Goal: Find specific page/section: Find specific page/section

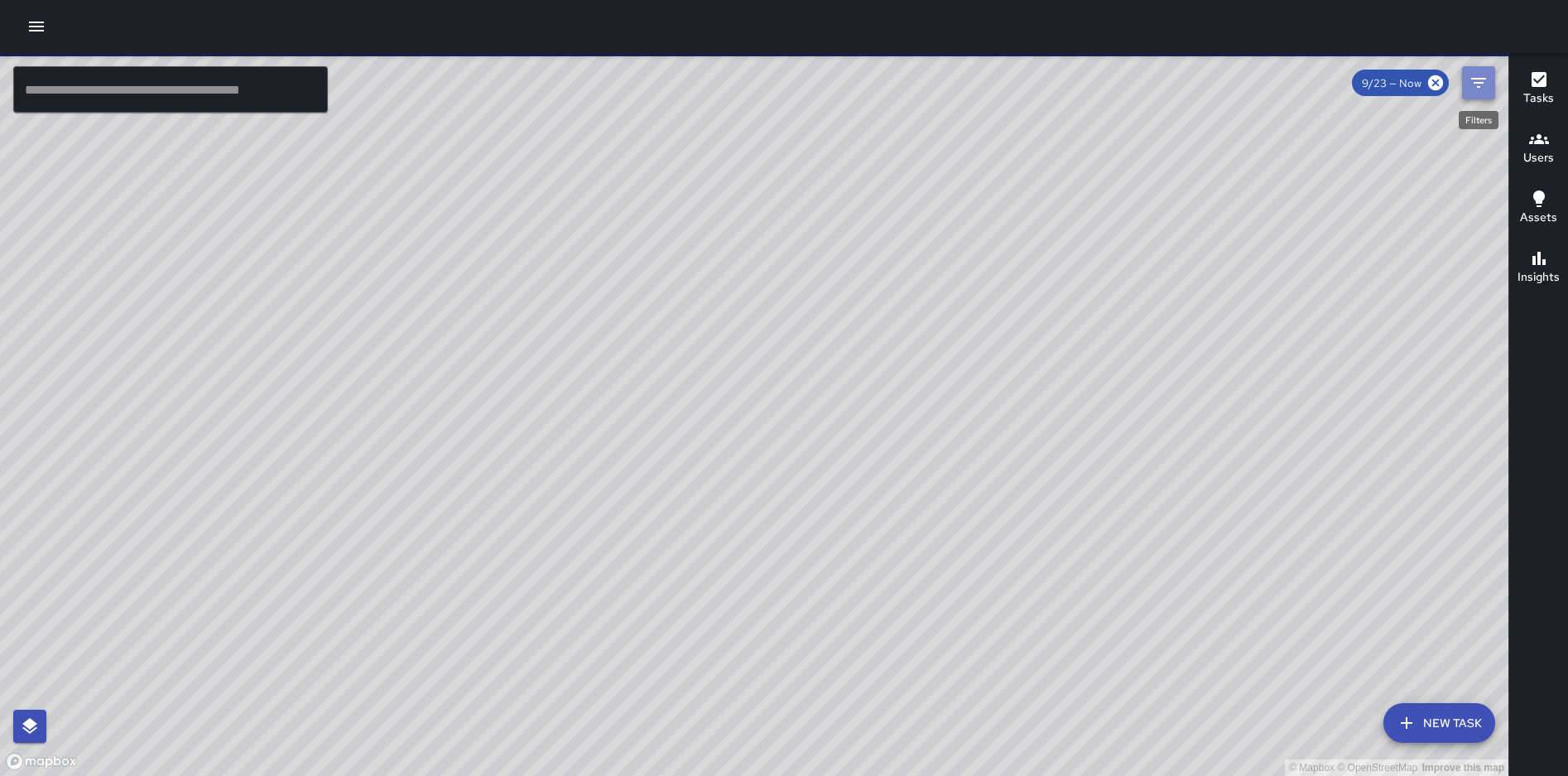
click at [1467, 76] on button "Filters" at bounding box center [1478, 83] width 33 height 33
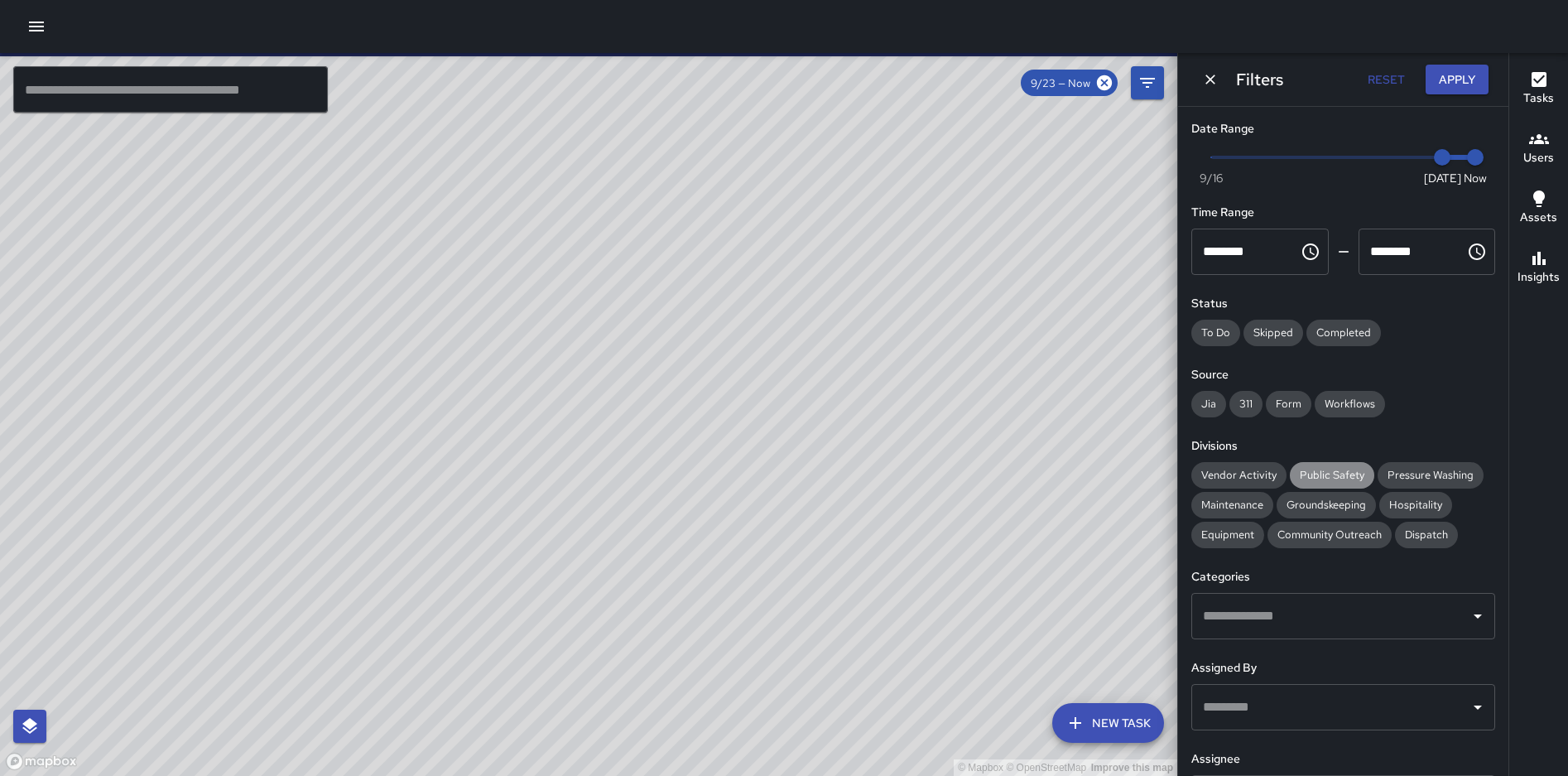
click at [1315, 468] on span "Public Safety" at bounding box center [1331, 474] width 84 height 14
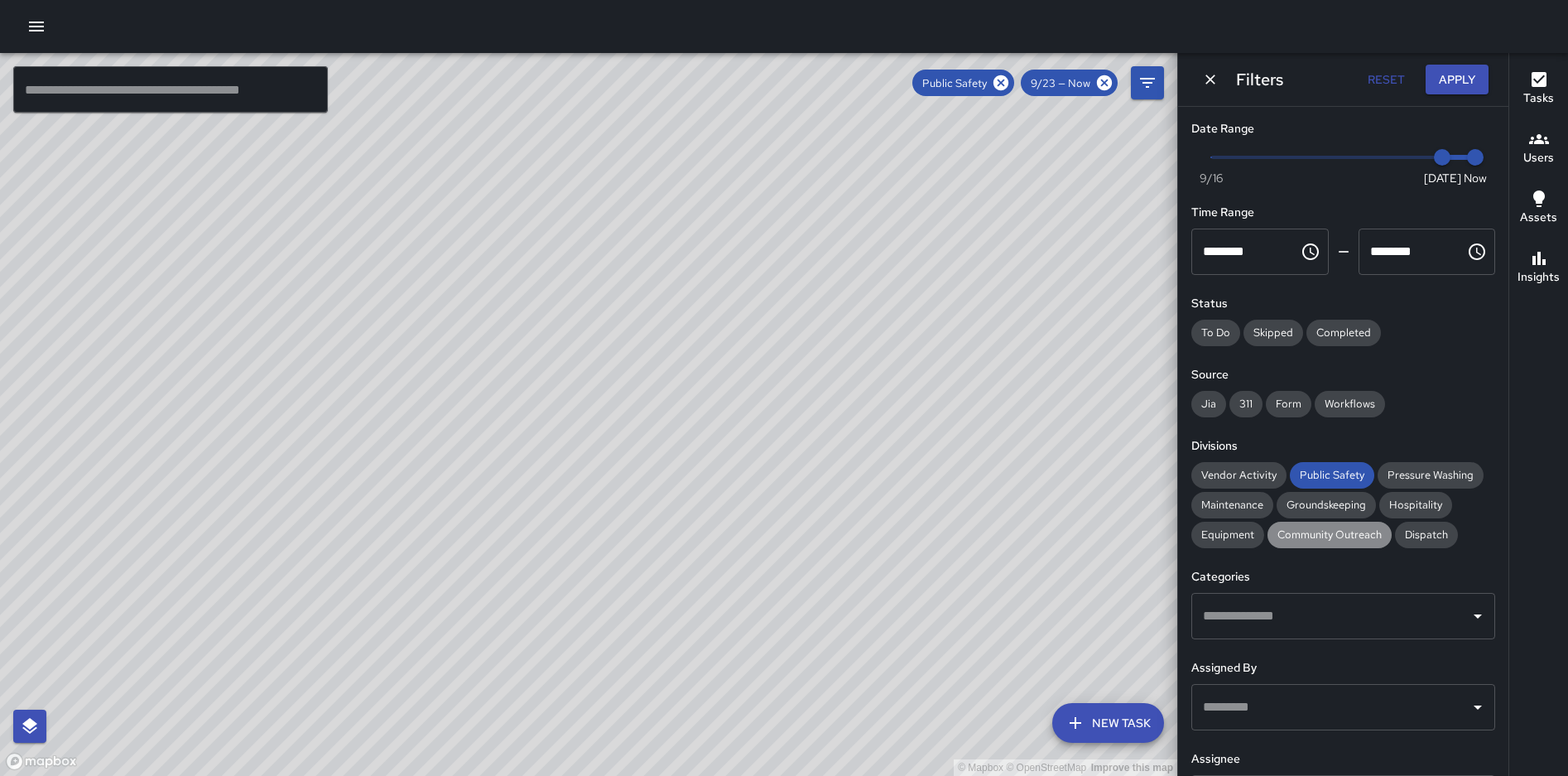
click at [1312, 529] on span "Community Outreach" at bounding box center [1329, 534] width 124 height 14
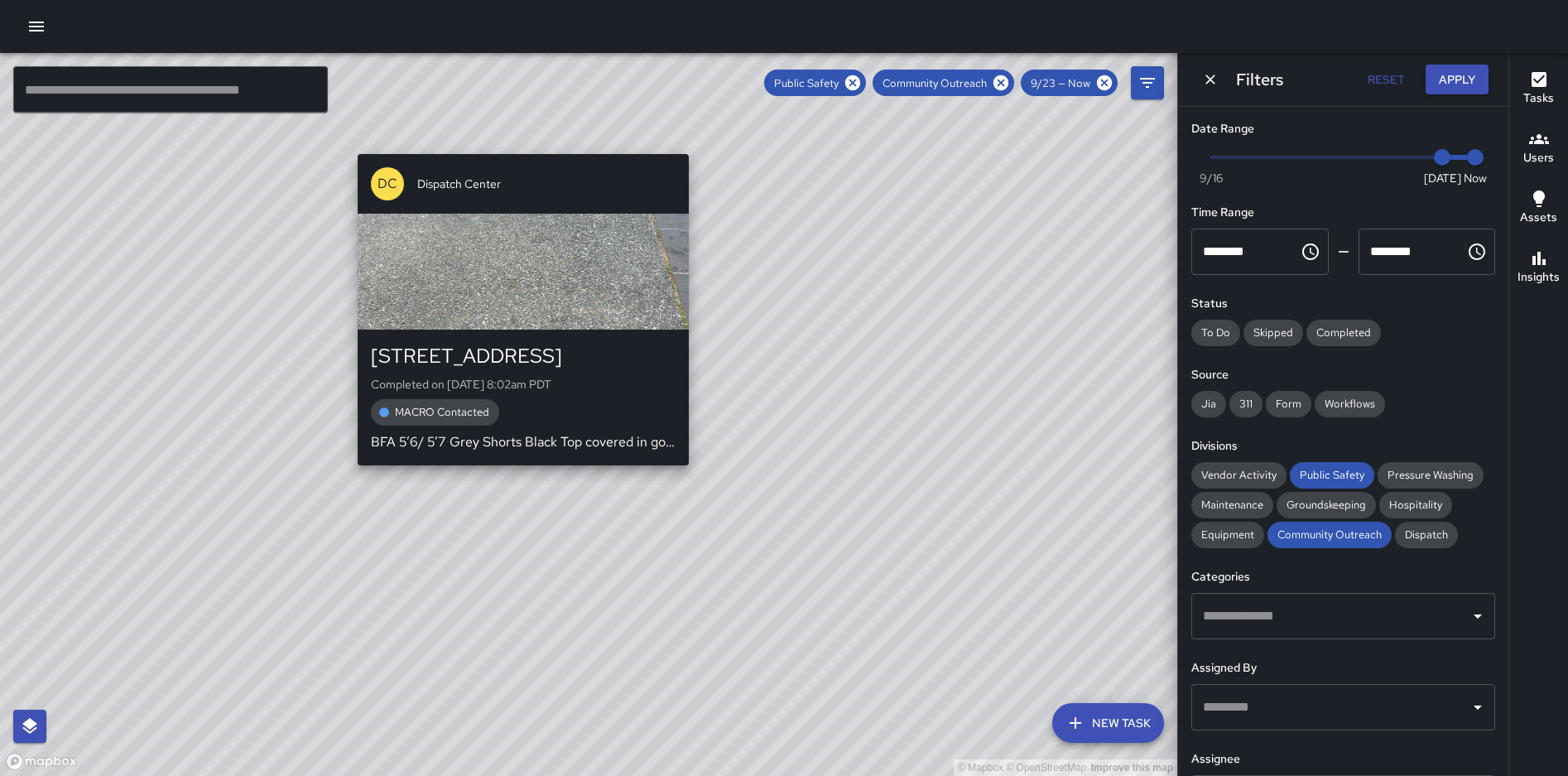
click at [516, 473] on div "© Mapbox © OpenStreetMap Improve this map DC Dispatch Center [STREET_ADDRESS] C…" at bounding box center [589, 414] width 1177 height 723
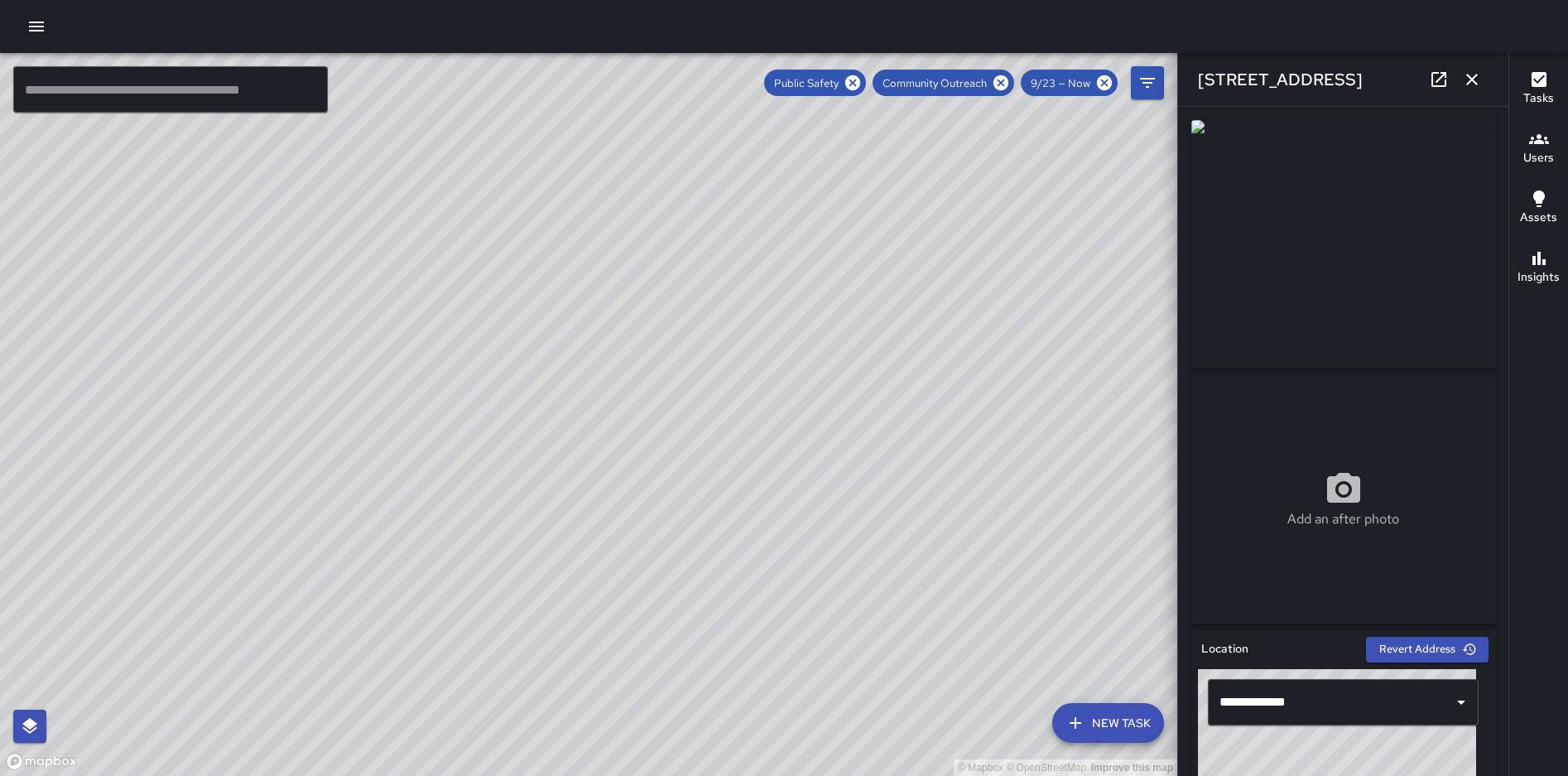
click at [483, 581] on div "© Mapbox © OpenStreetMap Improve this map S5 [GEOGRAPHIC_DATA][STREET_ADDRESS][…" at bounding box center [589, 414] width 1177 height 723
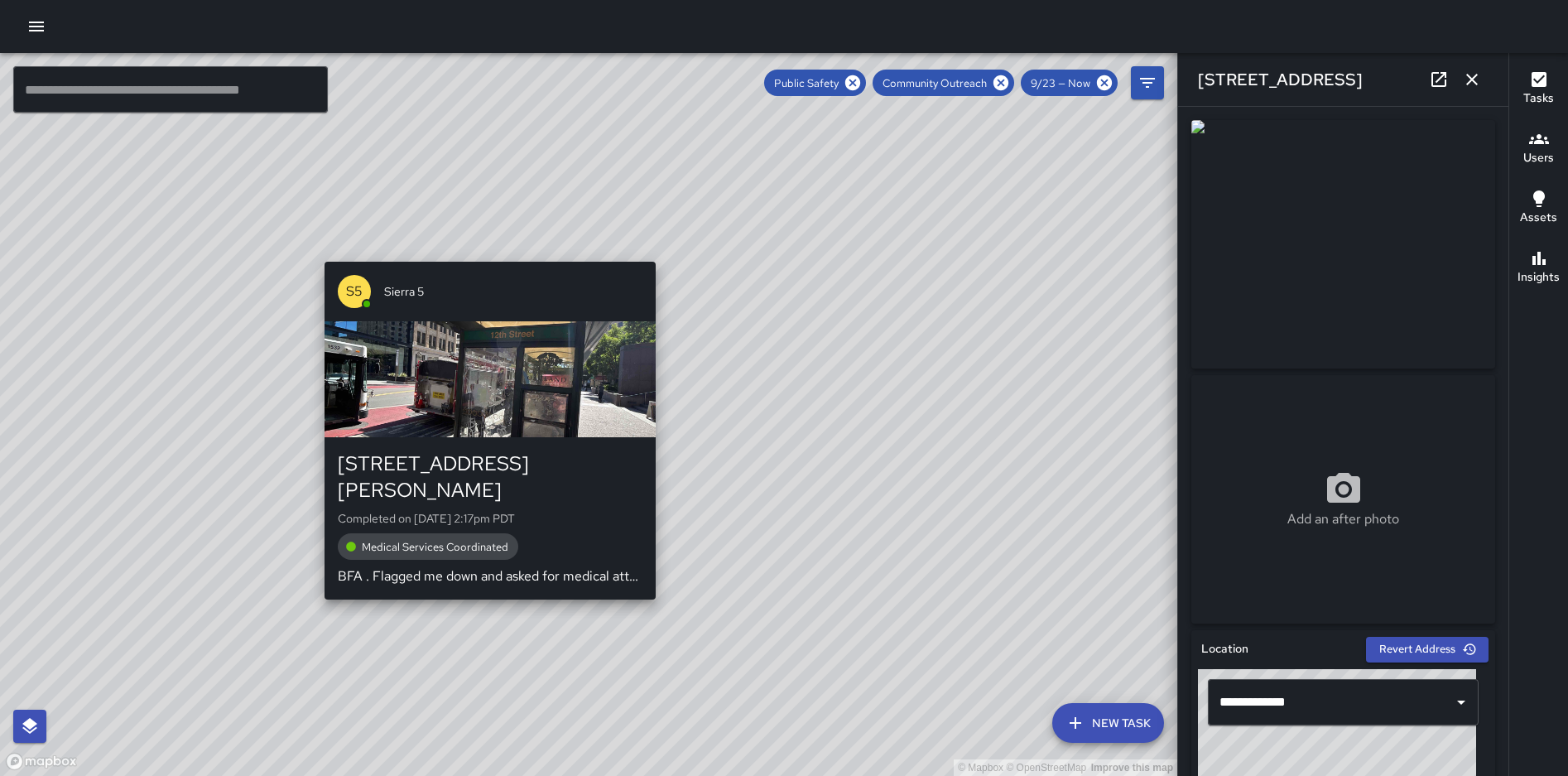
type input "**********"
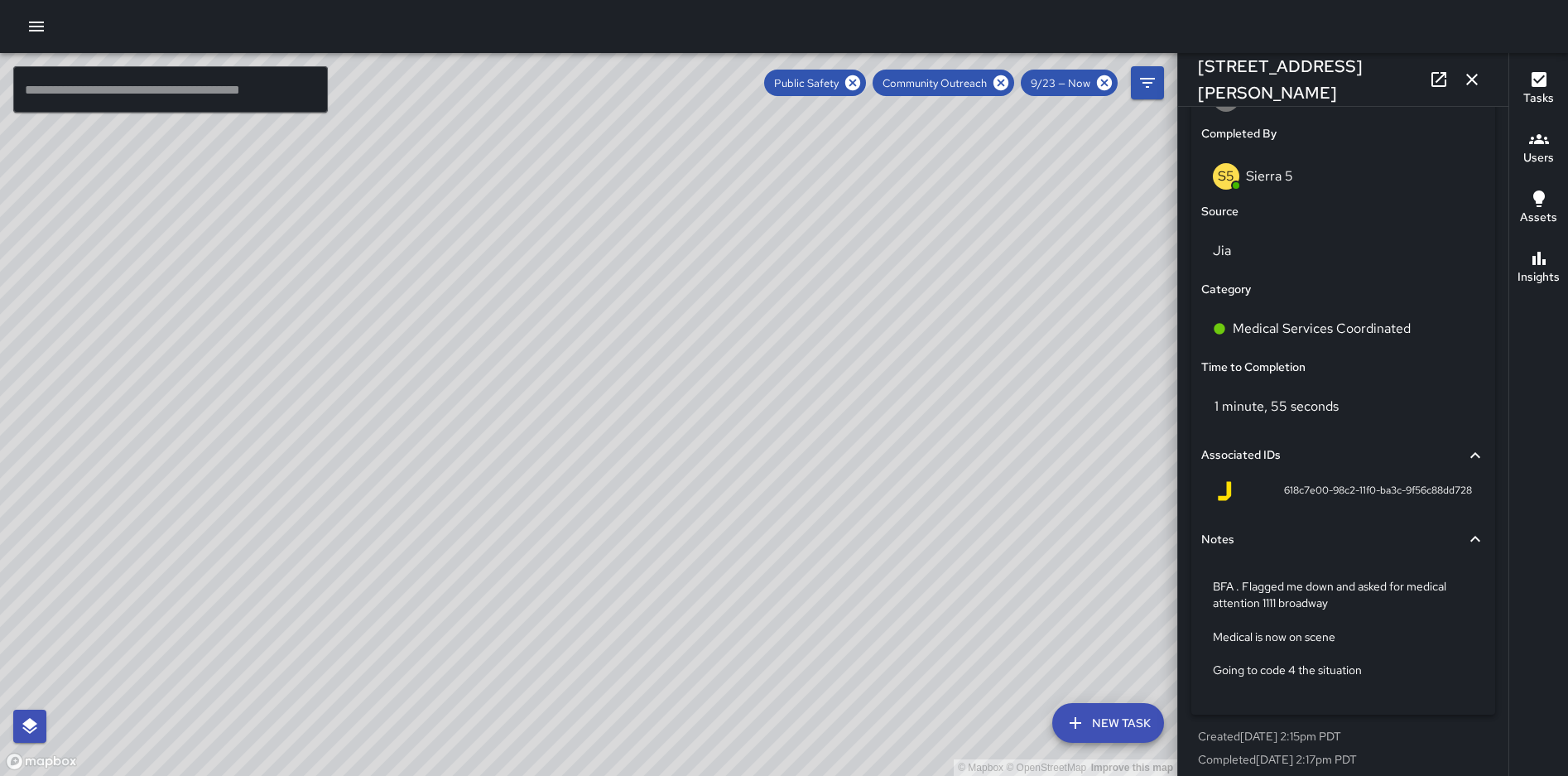
scroll to position [1020, 0]
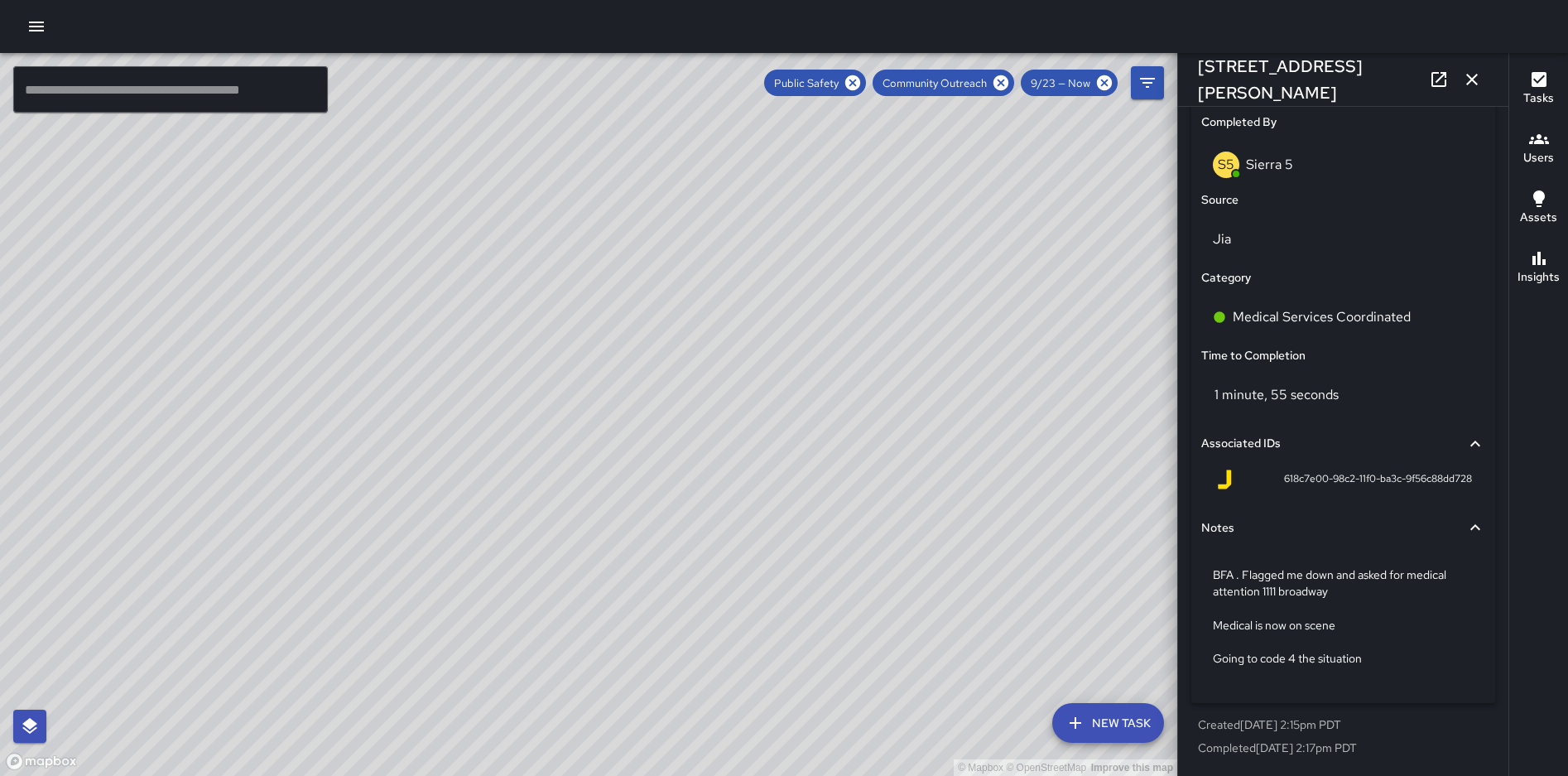
drag, startPoint x: 857, startPoint y: 291, endPoint x: 726, endPoint y: 530, distance: 272.5
click at [726, 530] on div "© Mapbox © OpenStreetMap Improve this map" at bounding box center [589, 414] width 1177 height 723
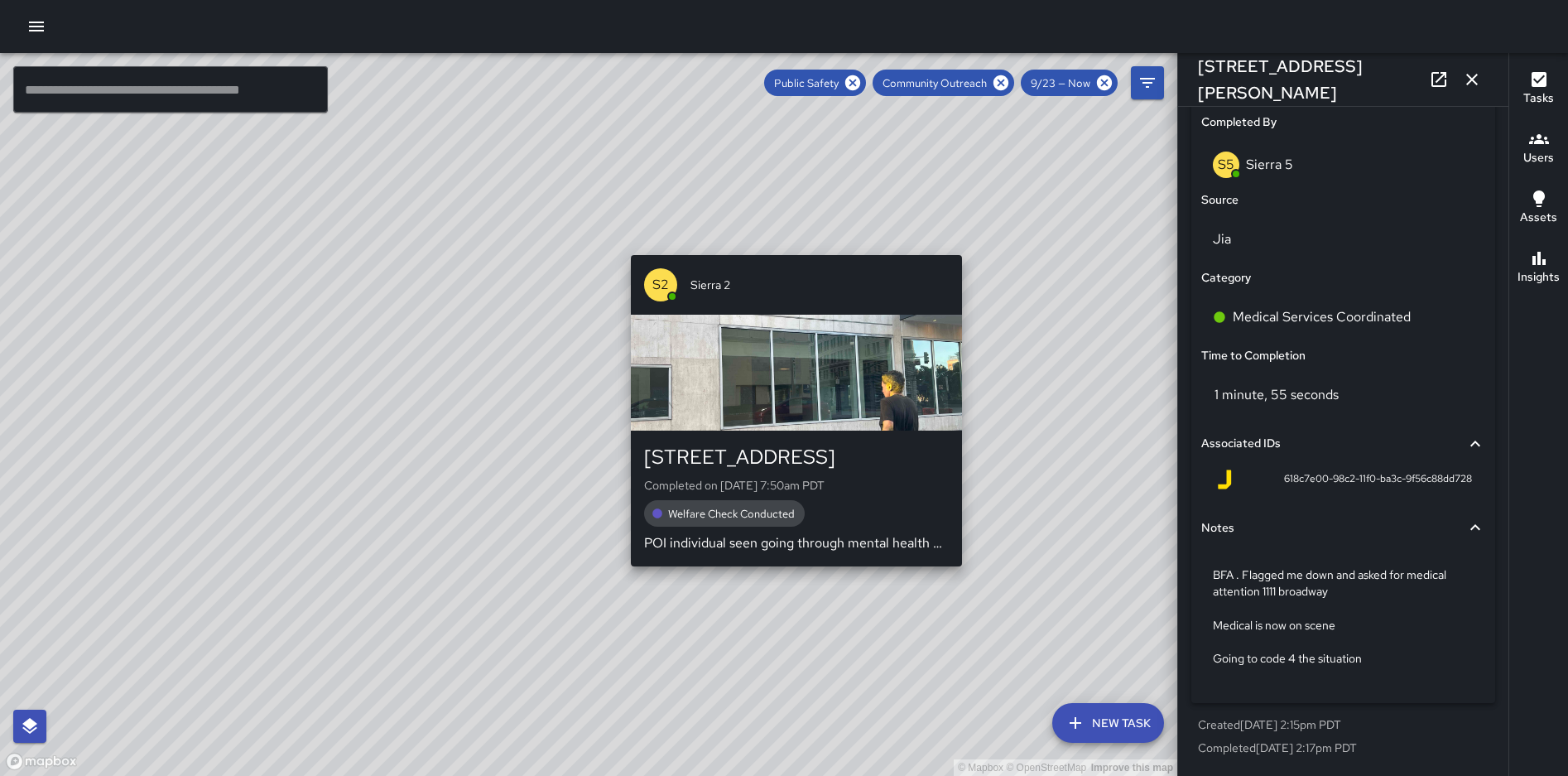
click at [790, 366] on div "button" at bounding box center [796, 372] width 331 height 116
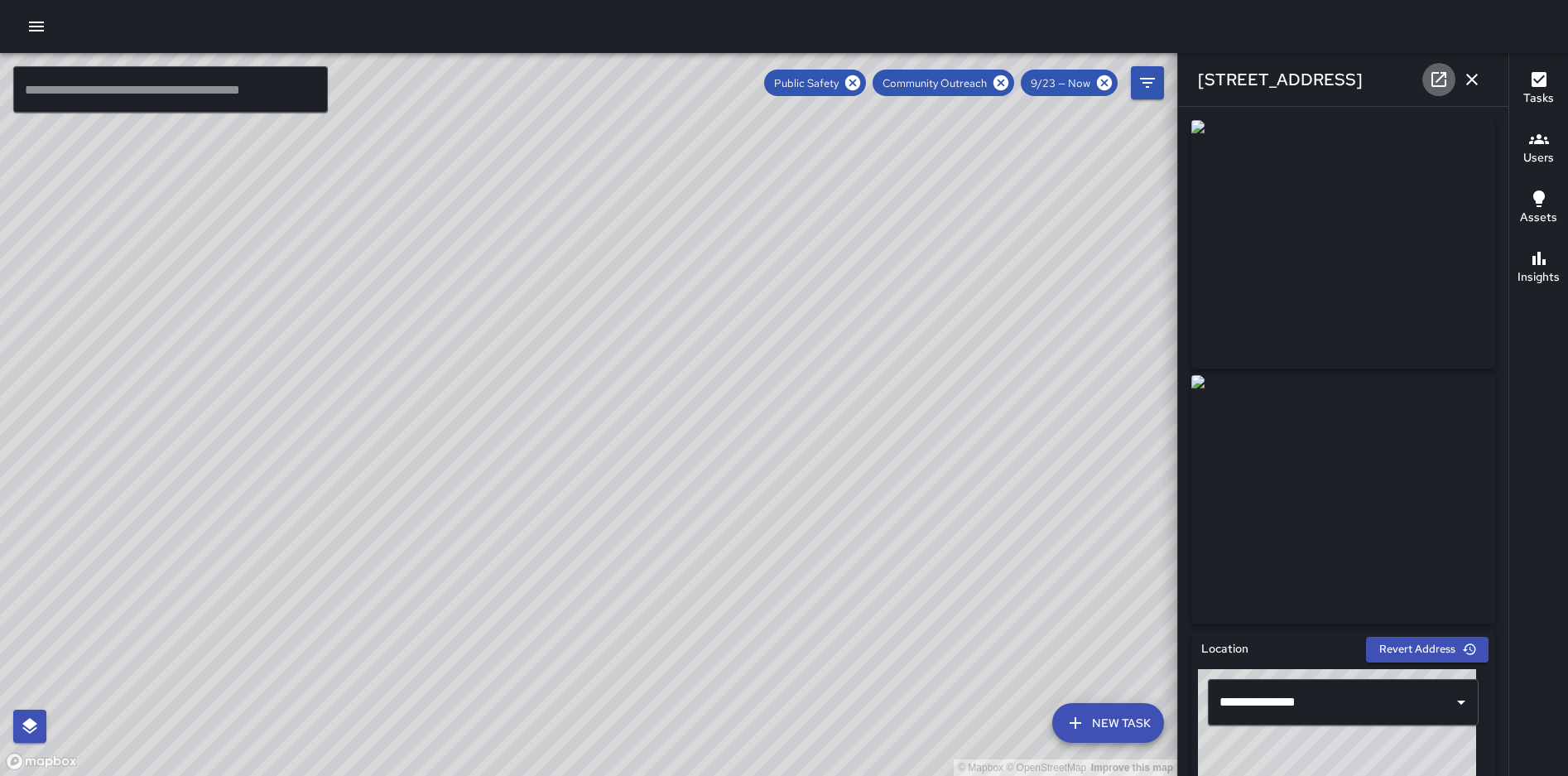
click at [1430, 83] on icon at bounding box center [1438, 79] width 19 height 19
click at [364, 513] on div "© Mapbox © OpenStreetMap Improve this map" at bounding box center [589, 414] width 1177 height 723
click at [364, 511] on div "© Mapbox © OpenStreetMap Improve this map S5 [GEOGRAPHIC_DATA][STREET_ADDRESS][…" at bounding box center [589, 414] width 1177 height 723
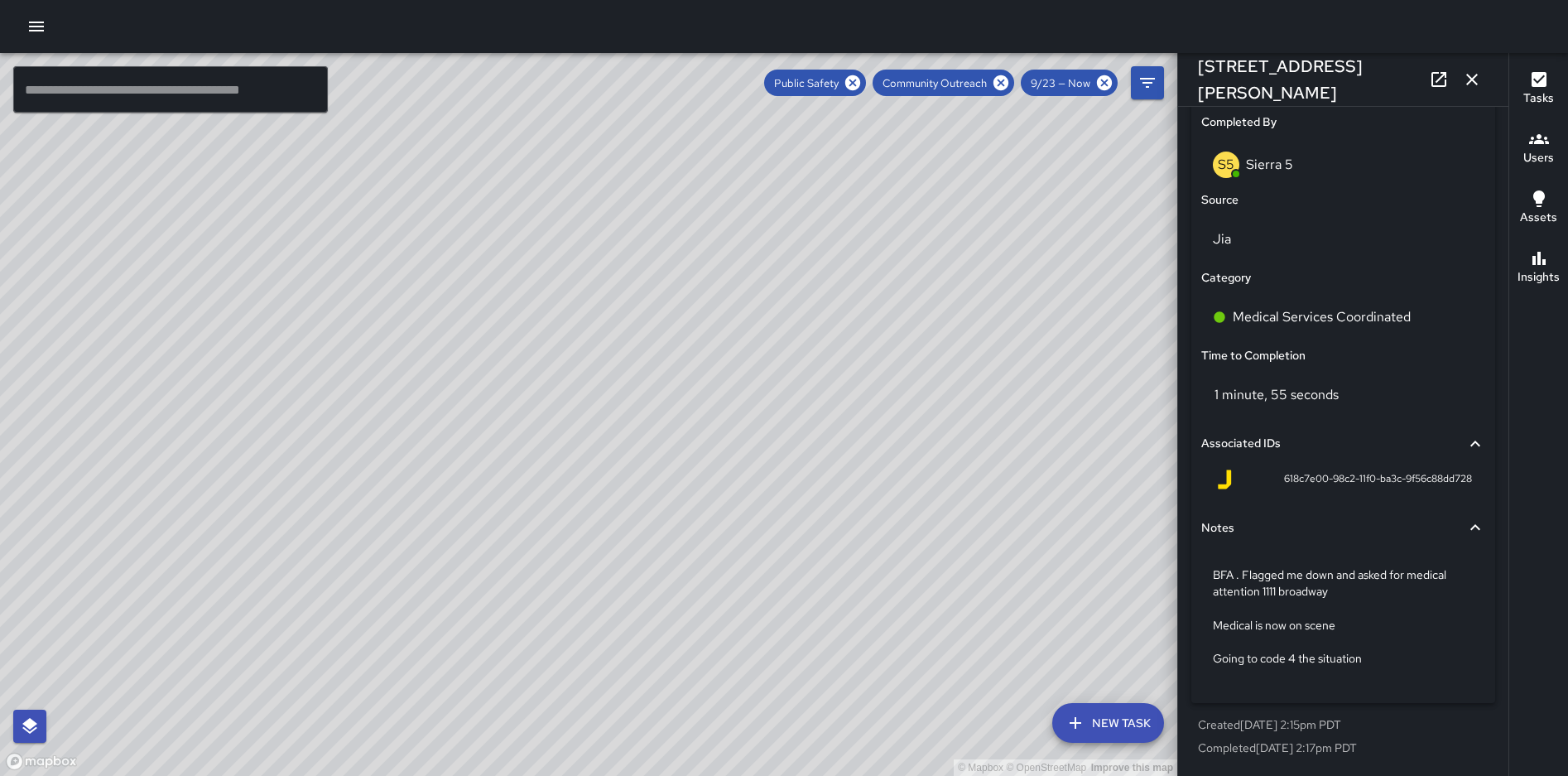
click at [779, 337] on div "© Mapbox © OpenStreetMap Improve this map S2 [GEOGRAPHIC_DATA][STREET_ADDRESS] …" at bounding box center [589, 414] width 1177 height 723
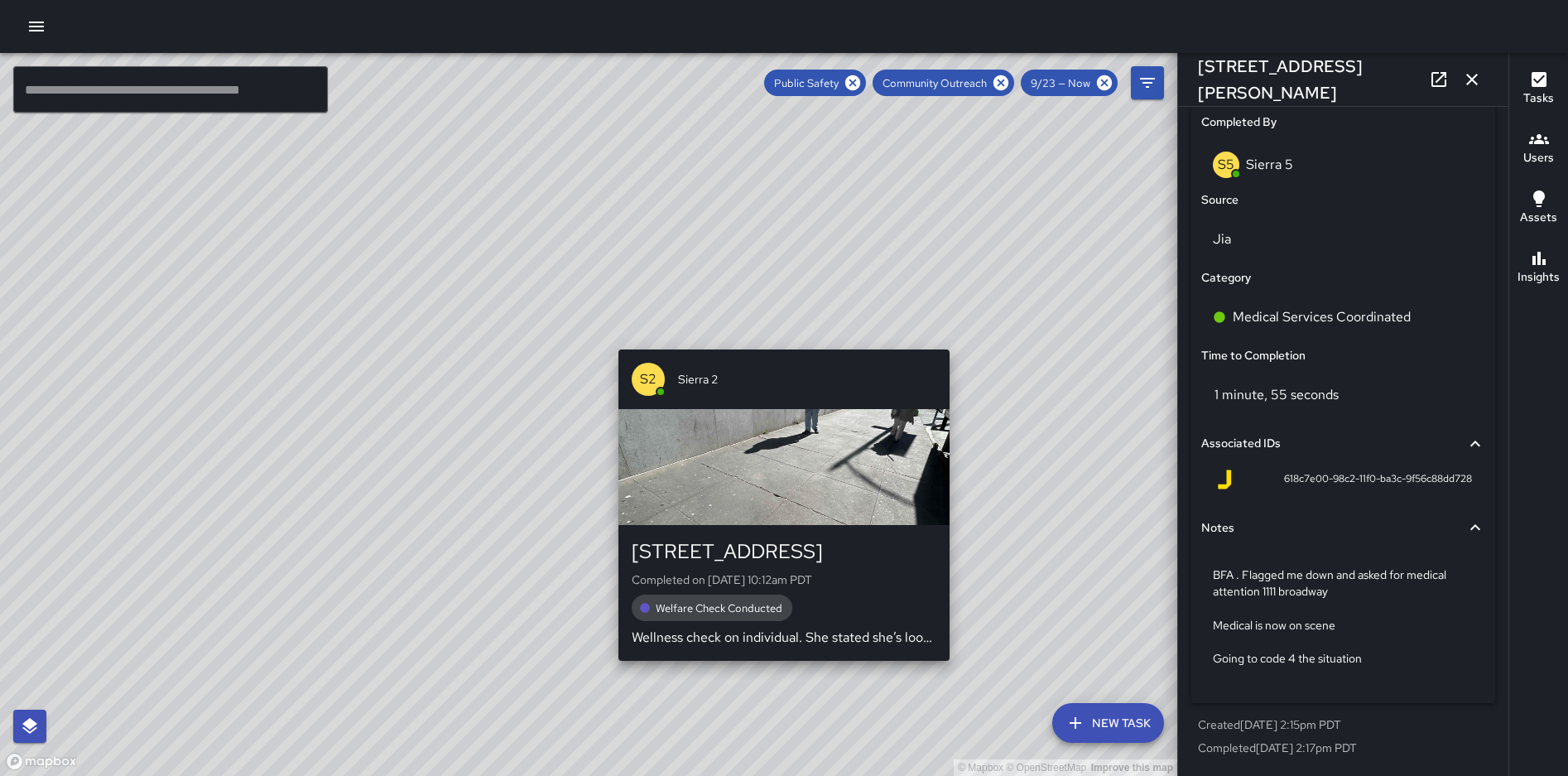
scroll to position [970, 0]
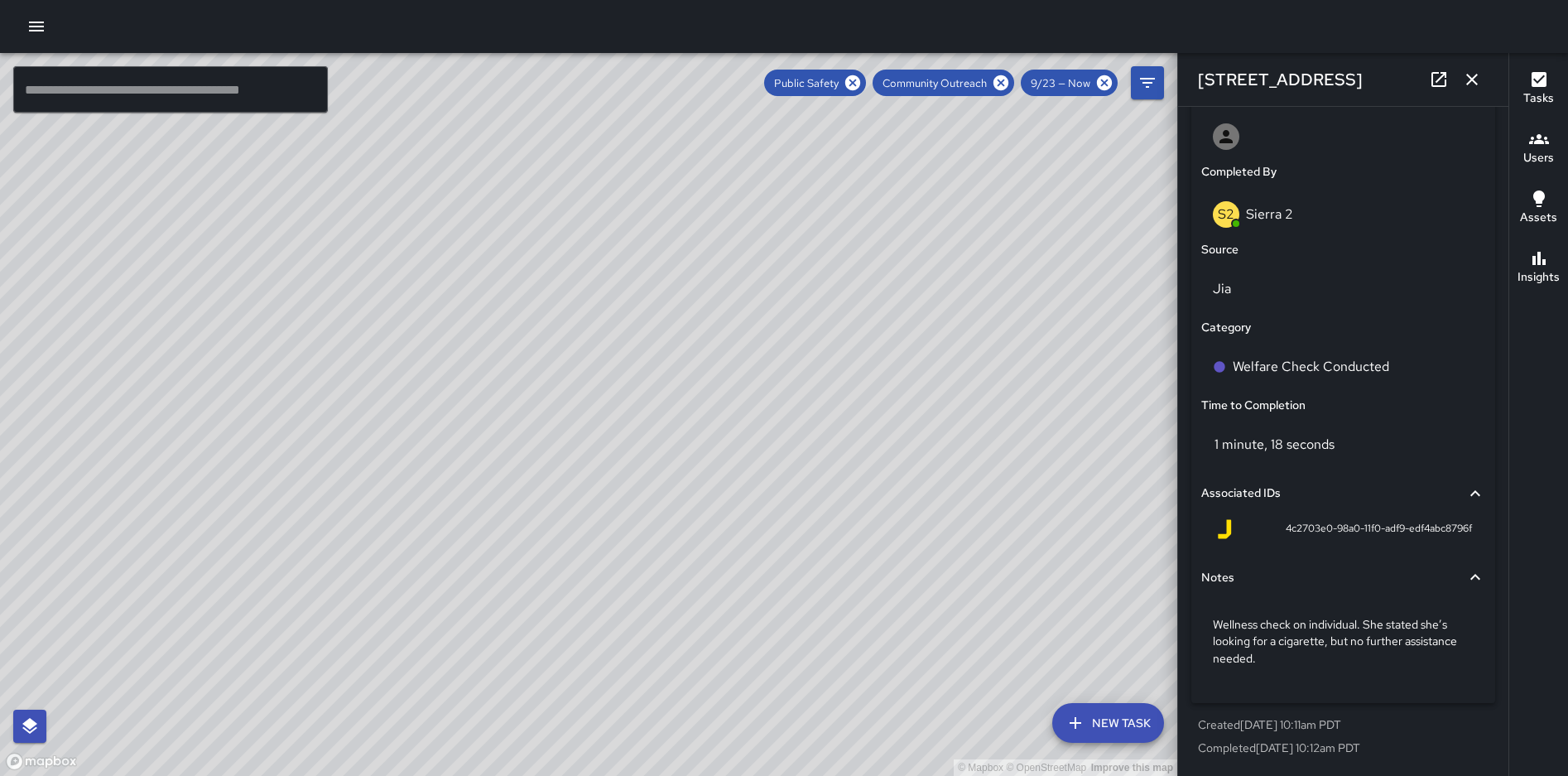
drag, startPoint x: 823, startPoint y: 251, endPoint x: 743, endPoint y: 474, distance: 236.9
click at [743, 474] on div "© Mapbox © OpenStreetMap Improve this map" at bounding box center [589, 414] width 1177 height 723
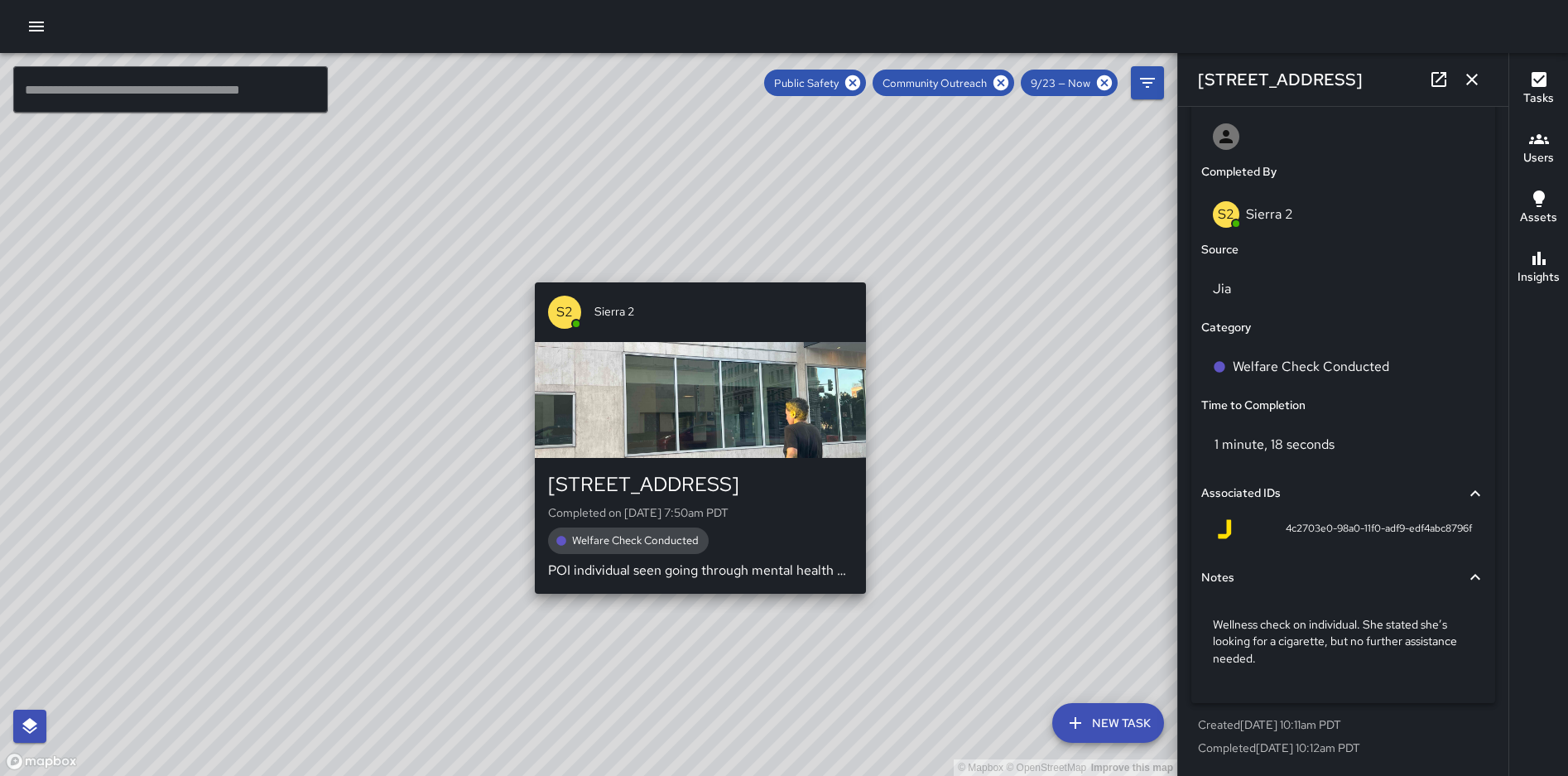
click at [691, 274] on div "© Mapbox © OpenStreetMap Improve this map S2 Sierra [GEOGRAPHIC_DATA][STREET_AD…" at bounding box center [589, 414] width 1177 height 723
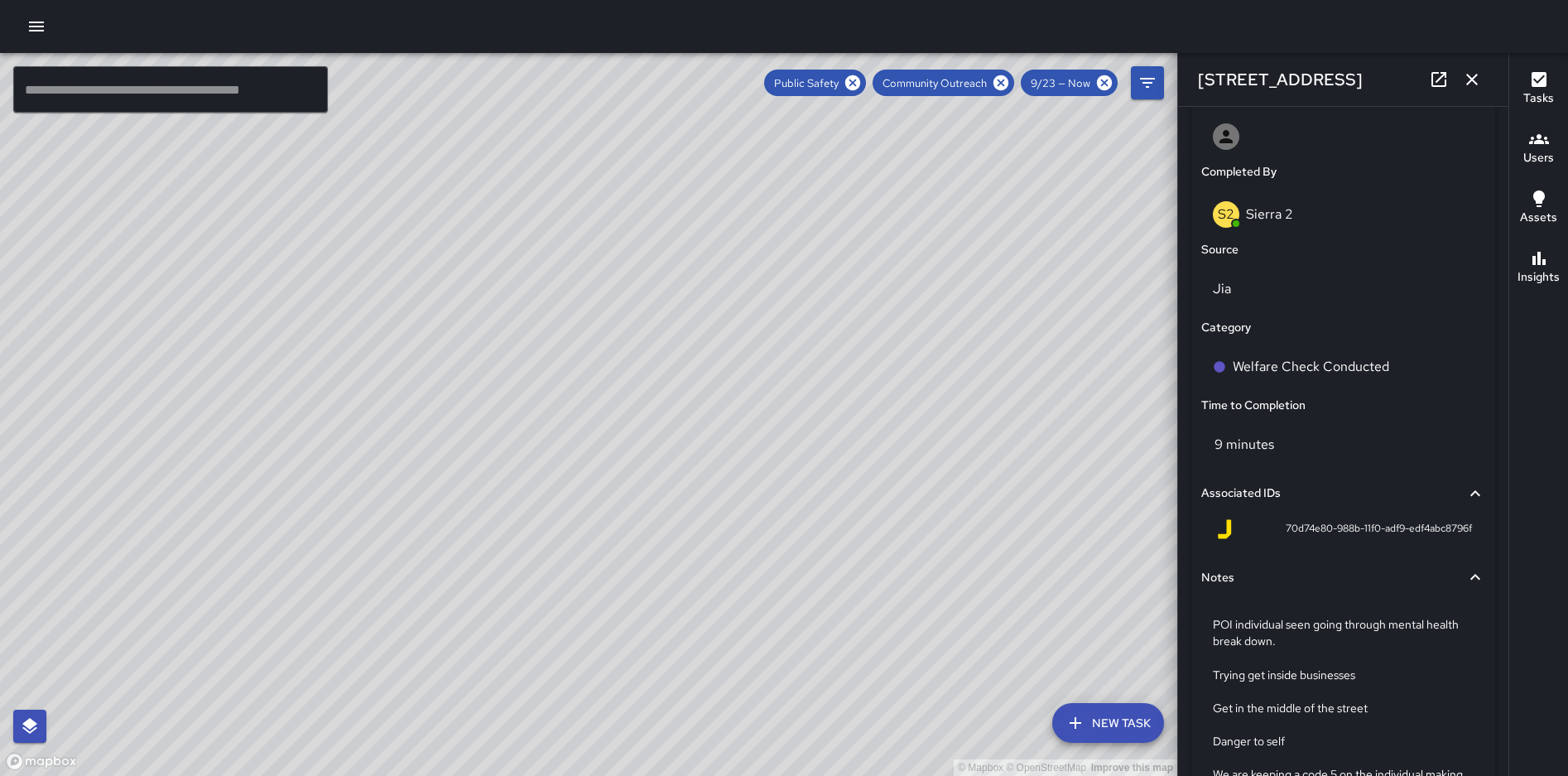
type input "**********"
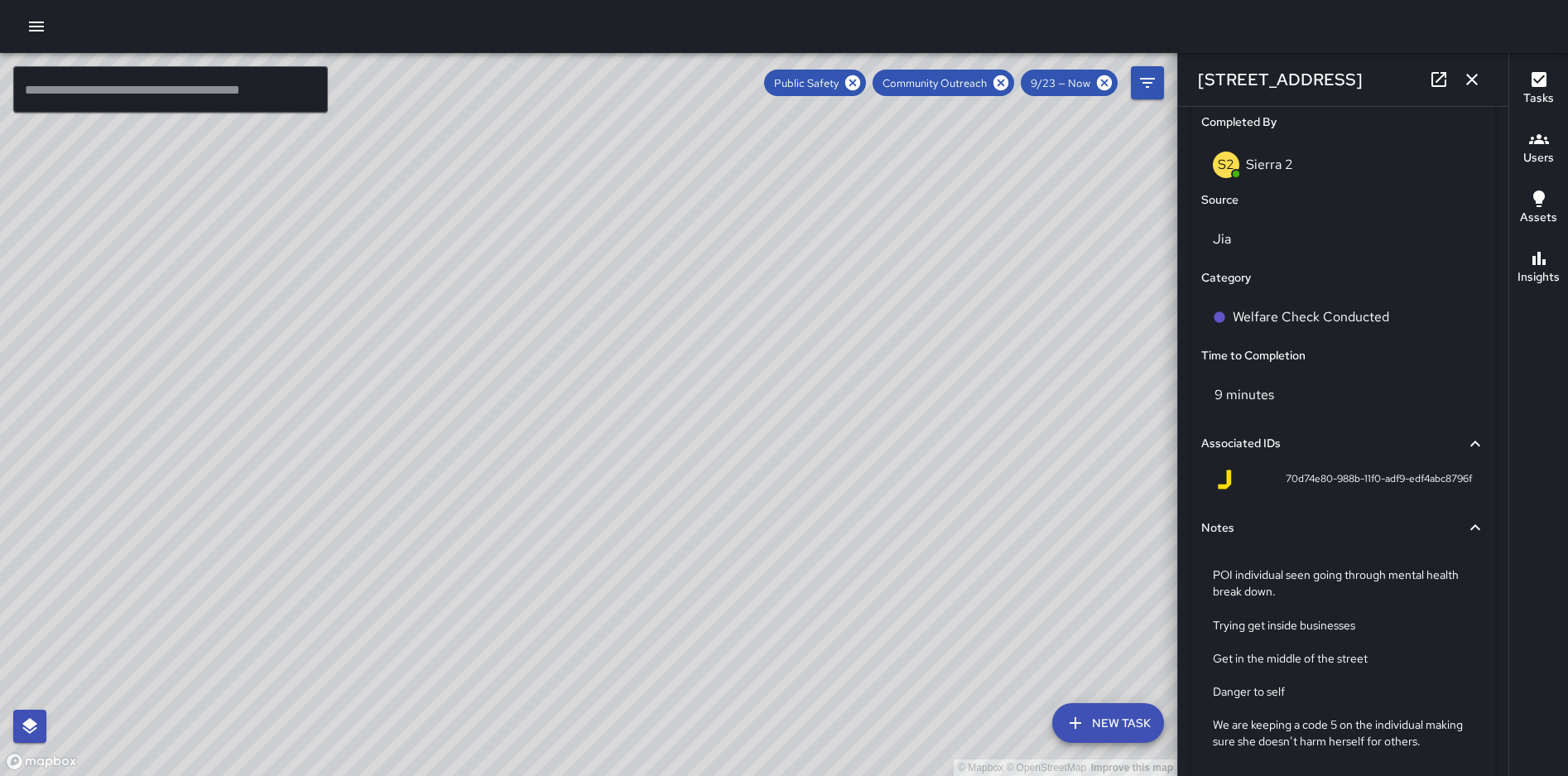
scroll to position [1102, 0]
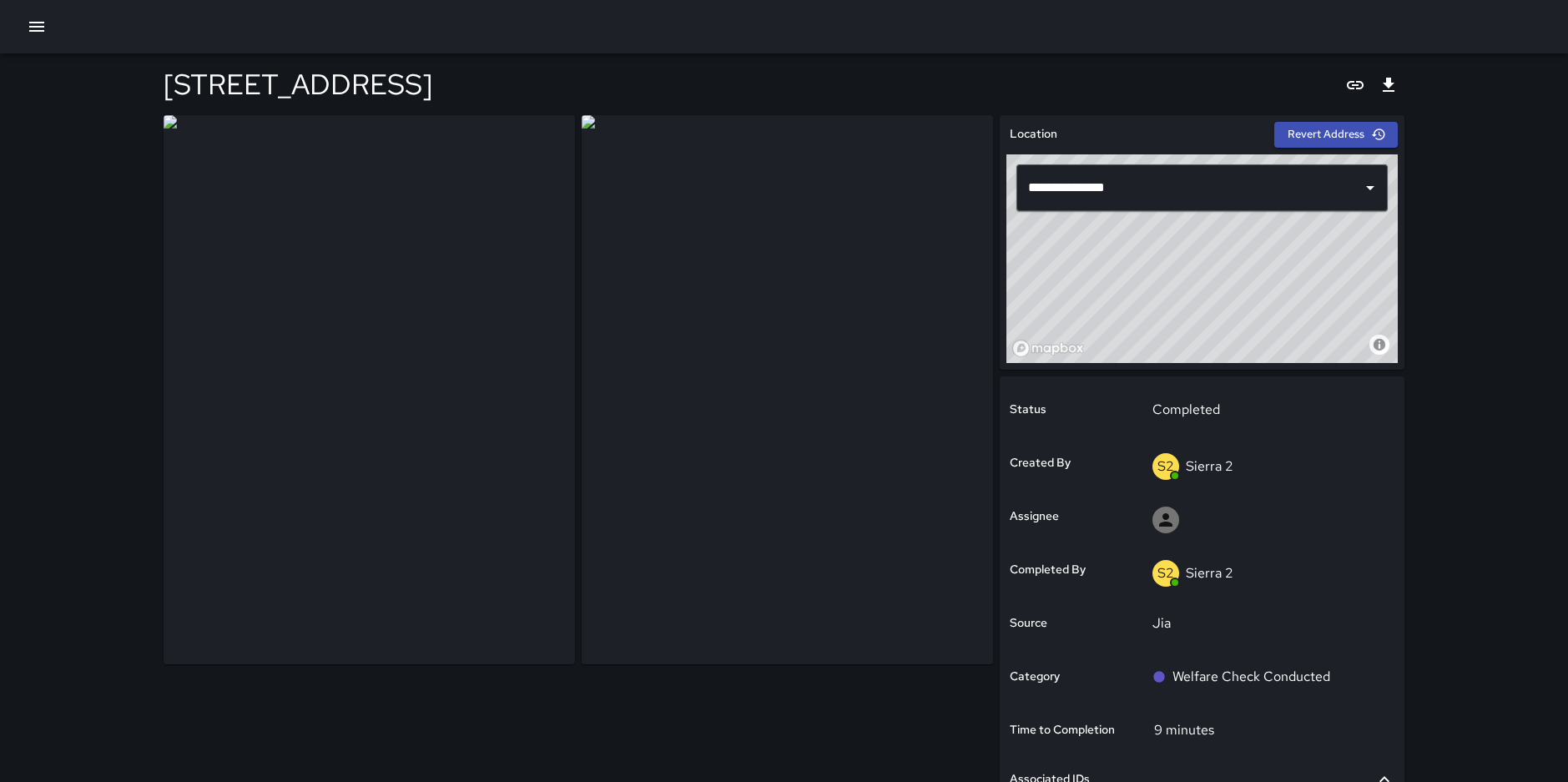
scroll to position [392, 0]
